Goal: Find specific page/section: Find specific page/section

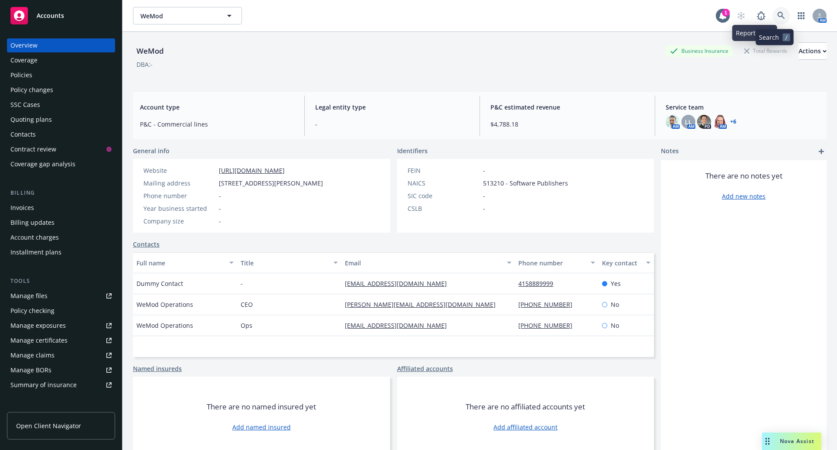
click at [778, 15] on icon at bounding box center [781, 15] width 7 height 7
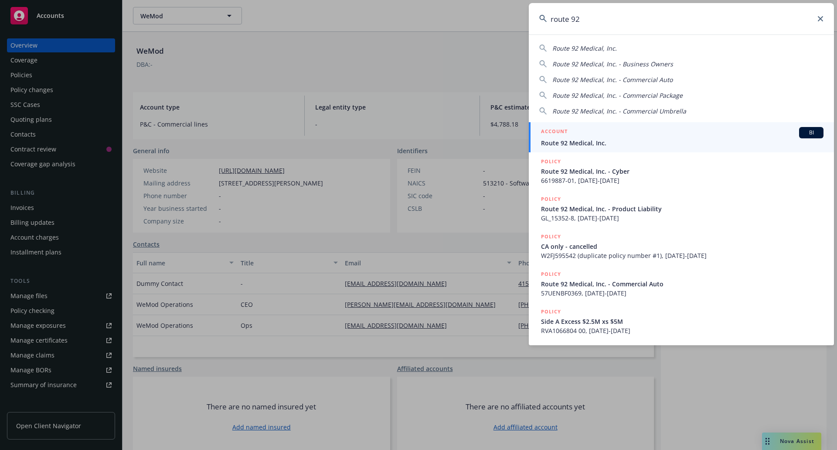
type input "route 92"
click at [597, 144] on span "Route 92 Medical, Inc." at bounding box center [682, 142] width 283 height 9
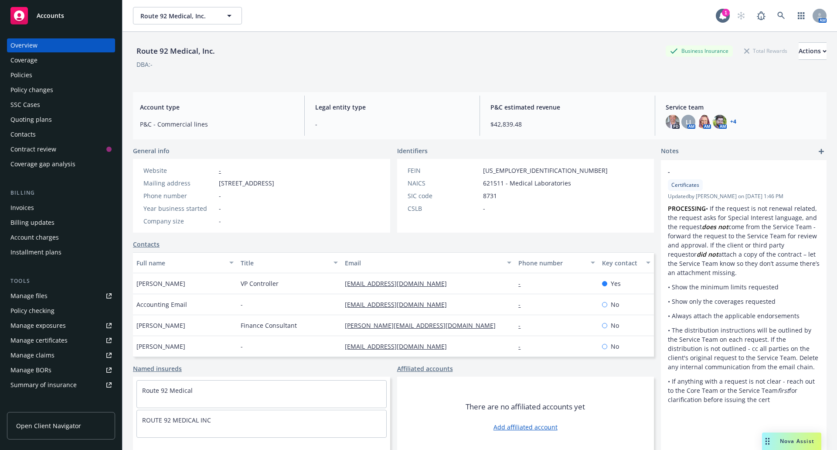
click at [731, 120] on link "+ 4" at bounding box center [734, 121] width 6 height 5
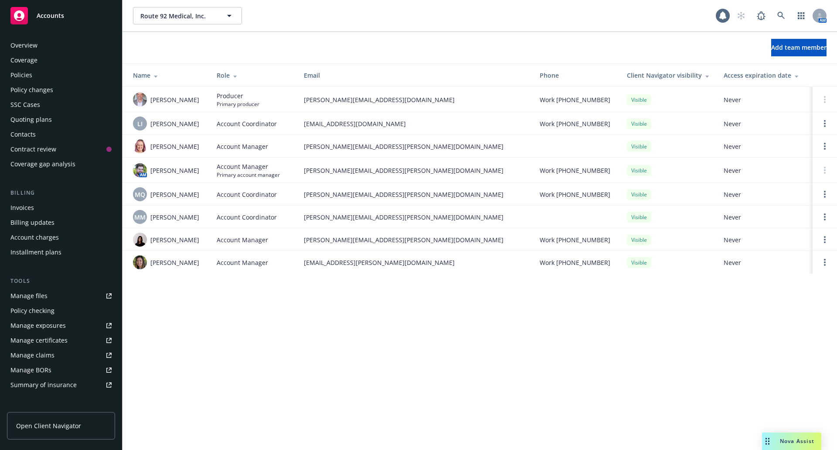
scroll to position [133, 0]
